Goal: Find specific page/section: Find specific page/section

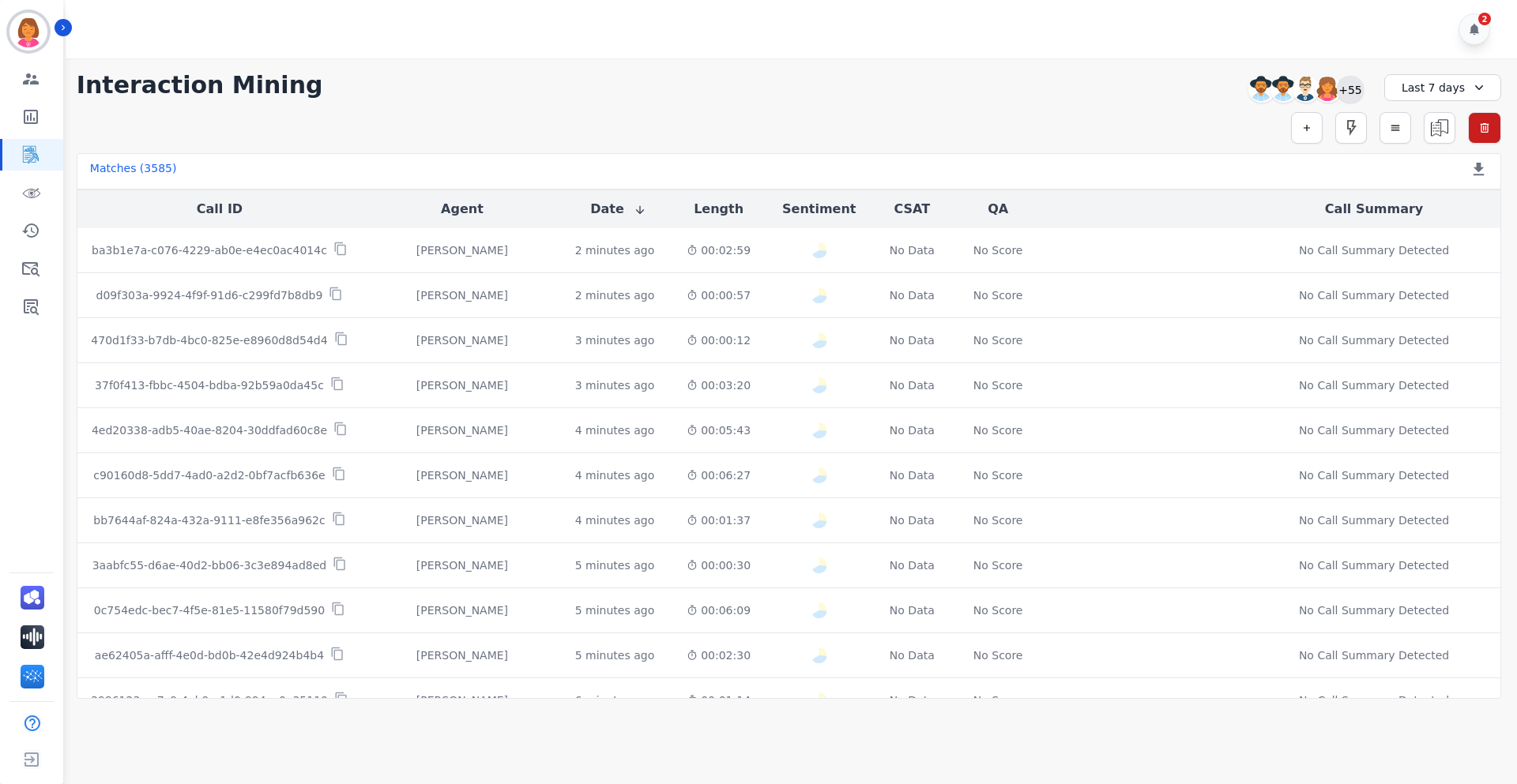
click at [1011, 94] on div "+55" at bounding box center [1351, 89] width 27 height 27
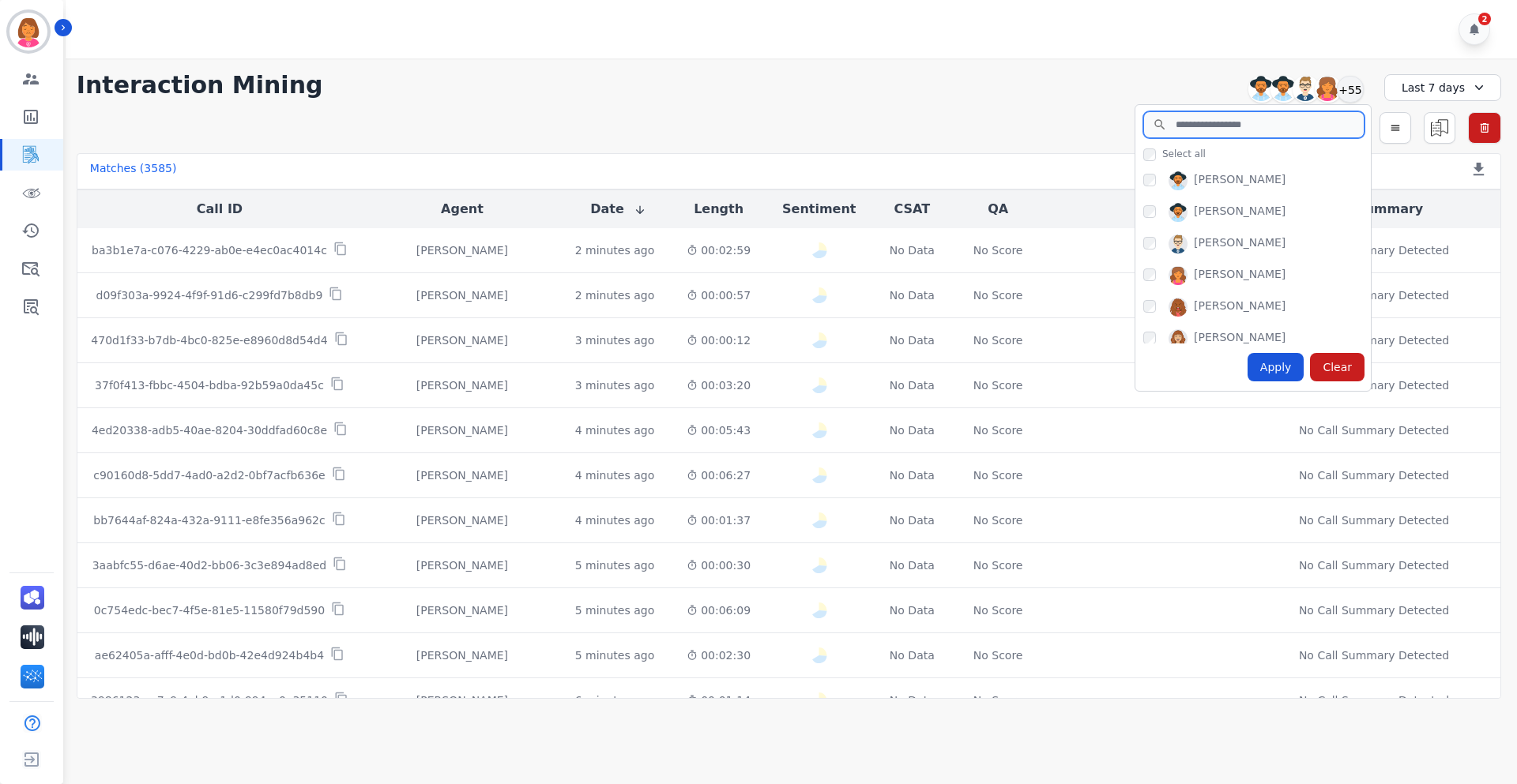
click at [1011, 116] on input "search" at bounding box center [1254, 125] width 221 height 27
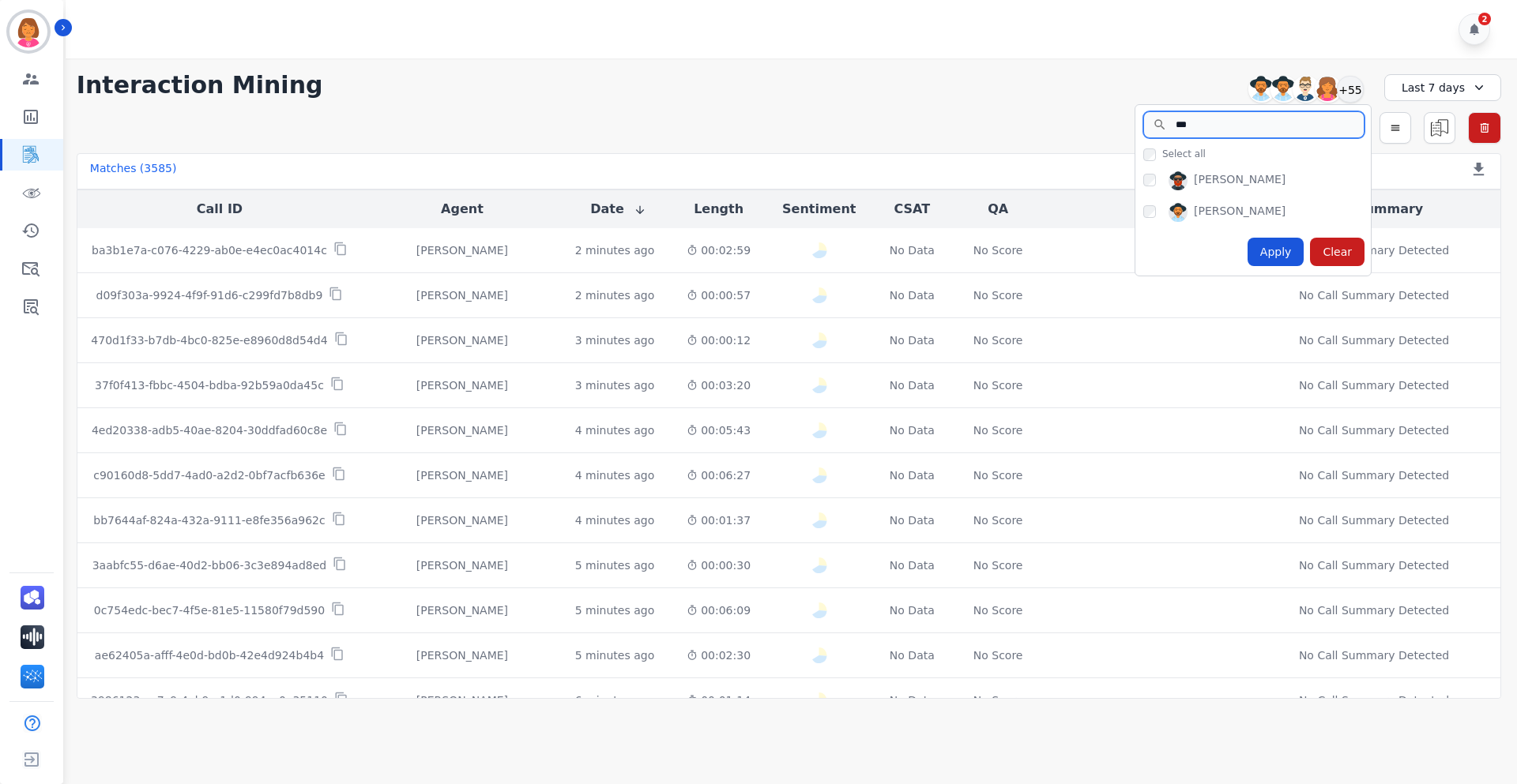
type input "***"
click at [1011, 250] on div "Apply" at bounding box center [1276, 252] width 57 height 28
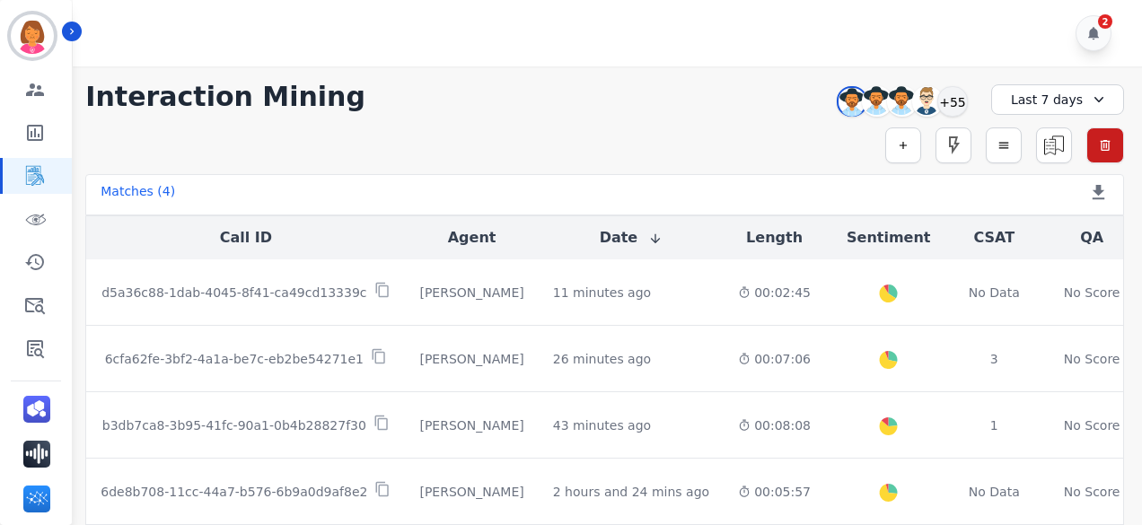
scroll to position [30, 0]
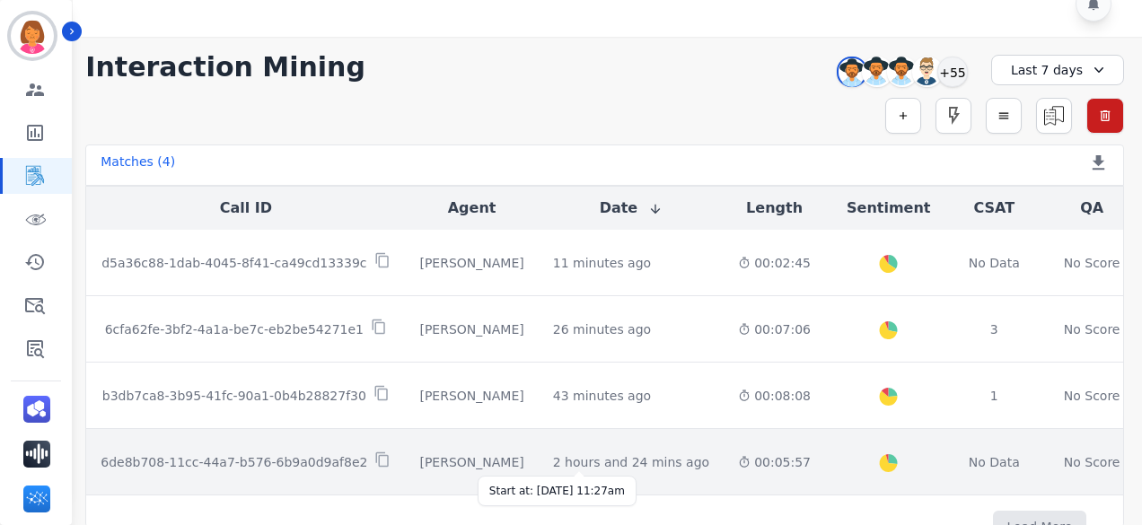
click at [599, 455] on div "2 hours and 24 mins ago" at bounding box center [631, 462] width 156 height 18
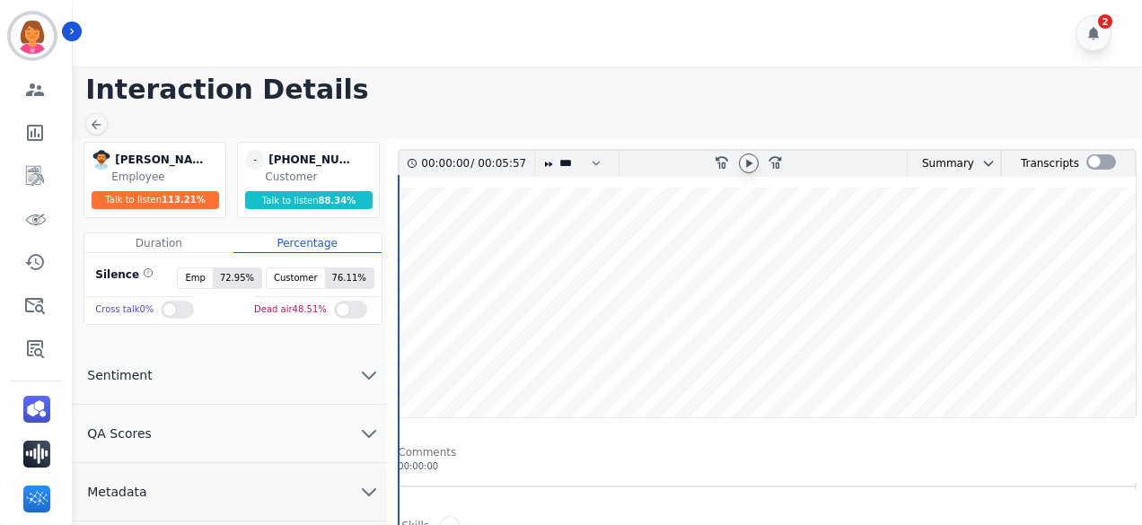
click at [749, 162] on icon at bounding box center [749, 163] width 6 height 8
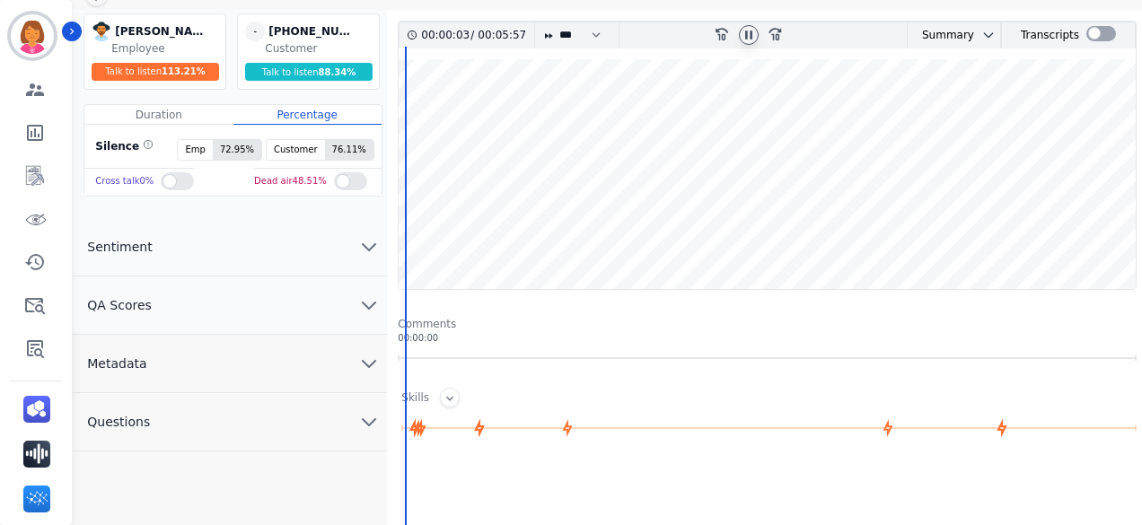
scroll to position [90, 0]
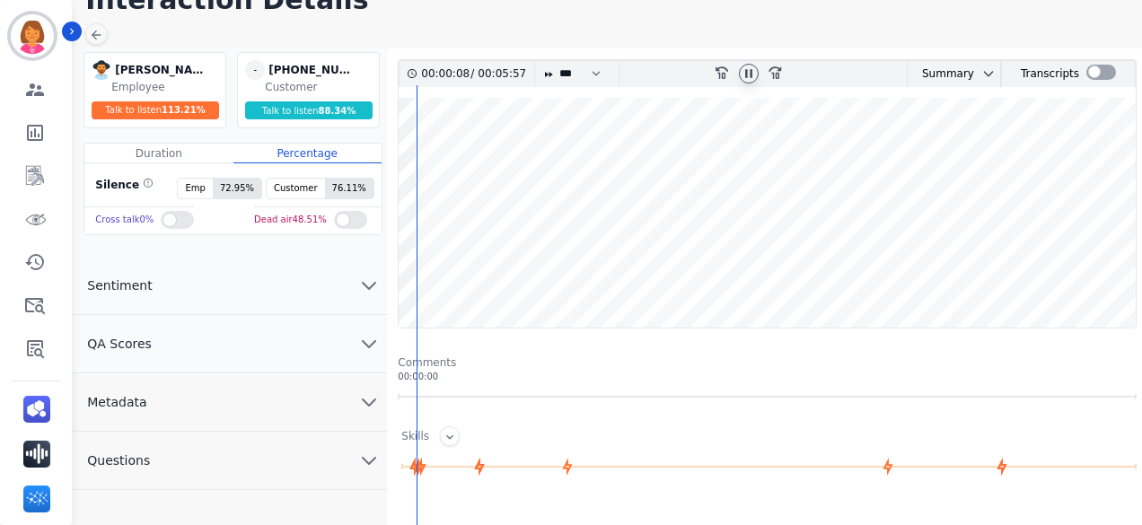
click at [745, 73] on icon at bounding box center [748, 73] width 7 height 8
click at [747, 78] on icon at bounding box center [748, 73] width 14 height 14
click at [741, 74] on icon at bounding box center [748, 73] width 14 height 14
